Goal: Information Seeking & Learning: Stay updated

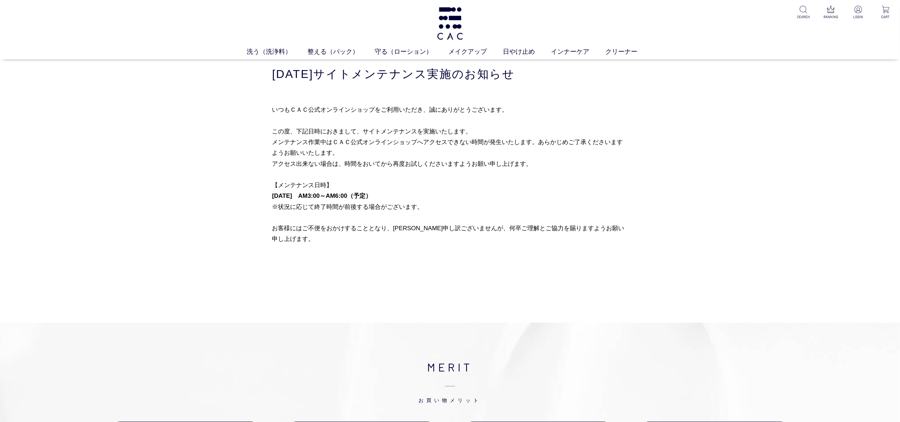
drag, startPoint x: 270, startPoint y: 78, endPoint x: 567, endPoint y: 74, distance: 296.7
click at [567, 74] on div "買い物かご 買い物かご内の商品 買い物かごは空です... カテゴリから探す 商品一覧 ジャンルから探す 限定品 8月27日（水）サイトメンテナンス実施のお知ら…" at bounding box center [449, 154] width 377 height 190
drag, startPoint x: 436, startPoint y: 115, endPoint x: 316, endPoint y: 82, distance: 124.1
click at [435, 116] on p "いつもＣＡＣ公式オンラインショップをご利用いただき、誠にありがとうございます。 この度、下記日時におきまして、サイトメンテナンスを実施いたします。 メンテナン…" at bounding box center [450, 174] width 356 height 141
drag, startPoint x: 274, startPoint y: 73, endPoint x: 593, endPoint y: 75, distance: 319.1
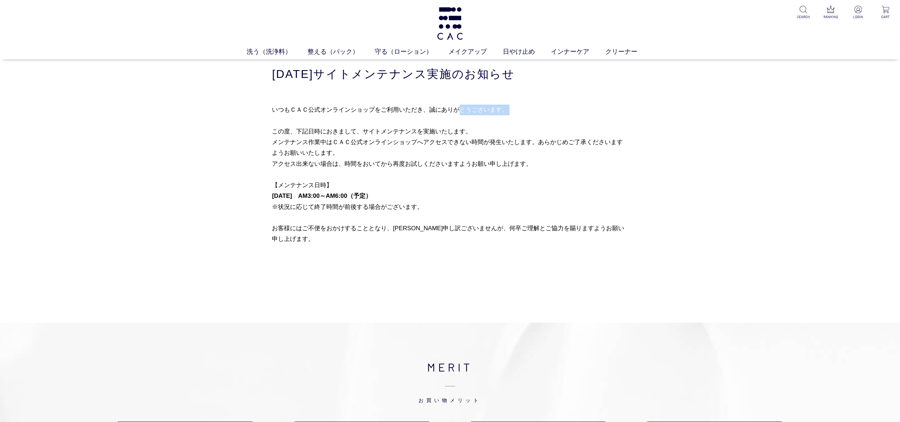
click at [593, 75] on h1 "[DATE]サイトメンテナンス実施のお知らせ" at bounding box center [450, 74] width 356 height 15
copy h1 "[DATE]サイトメンテナンス実施のお知らせ"
drag, startPoint x: 868, startPoint y: 247, endPoint x: 853, endPoint y: 241, distance: 16.1
click at [868, 247] on div "買い物かご 買い物かご内の商品 買い物かごは空です... カテゴリから探す 商品一覧 ジャンルから探す 限定品 8月27日（水）サイトメンテナンス実施のお知ら…" at bounding box center [450, 165] width 900 height 213
